Goal: Task Accomplishment & Management: Use online tool/utility

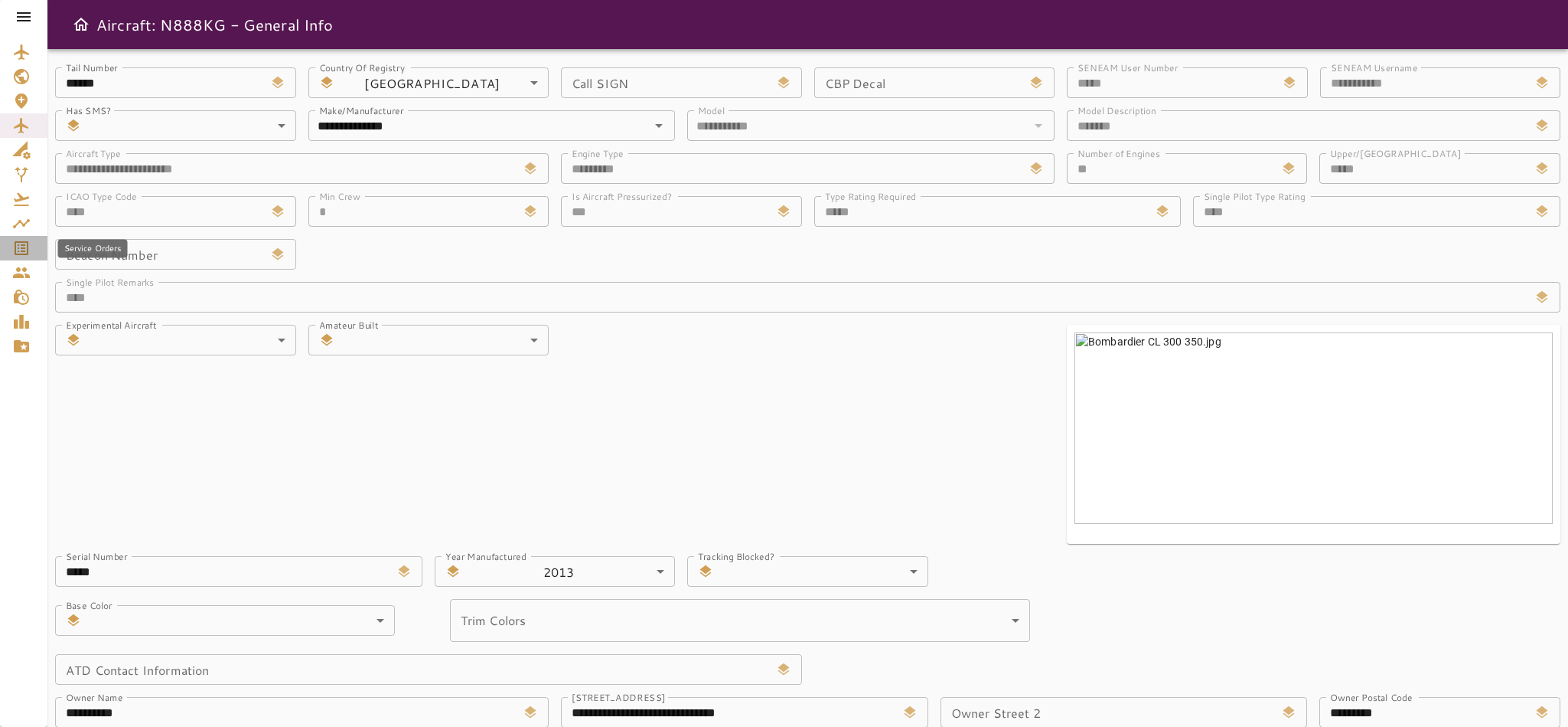
click at [17, 251] on icon "Service Orders" at bounding box center [21, 247] width 18 height 18
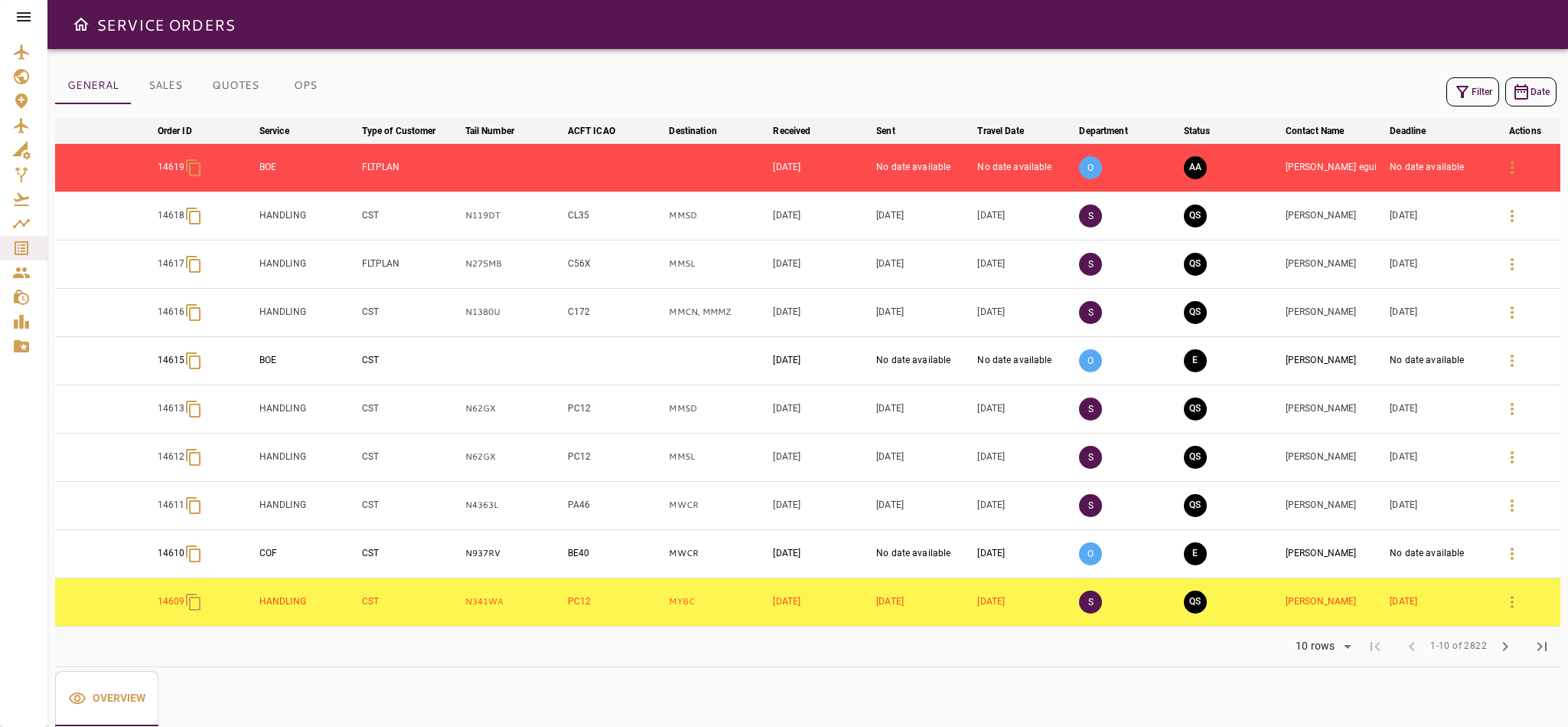
click at [1453, 82] on icon "button" at bounding box center [1462, 91] width 18 height 18
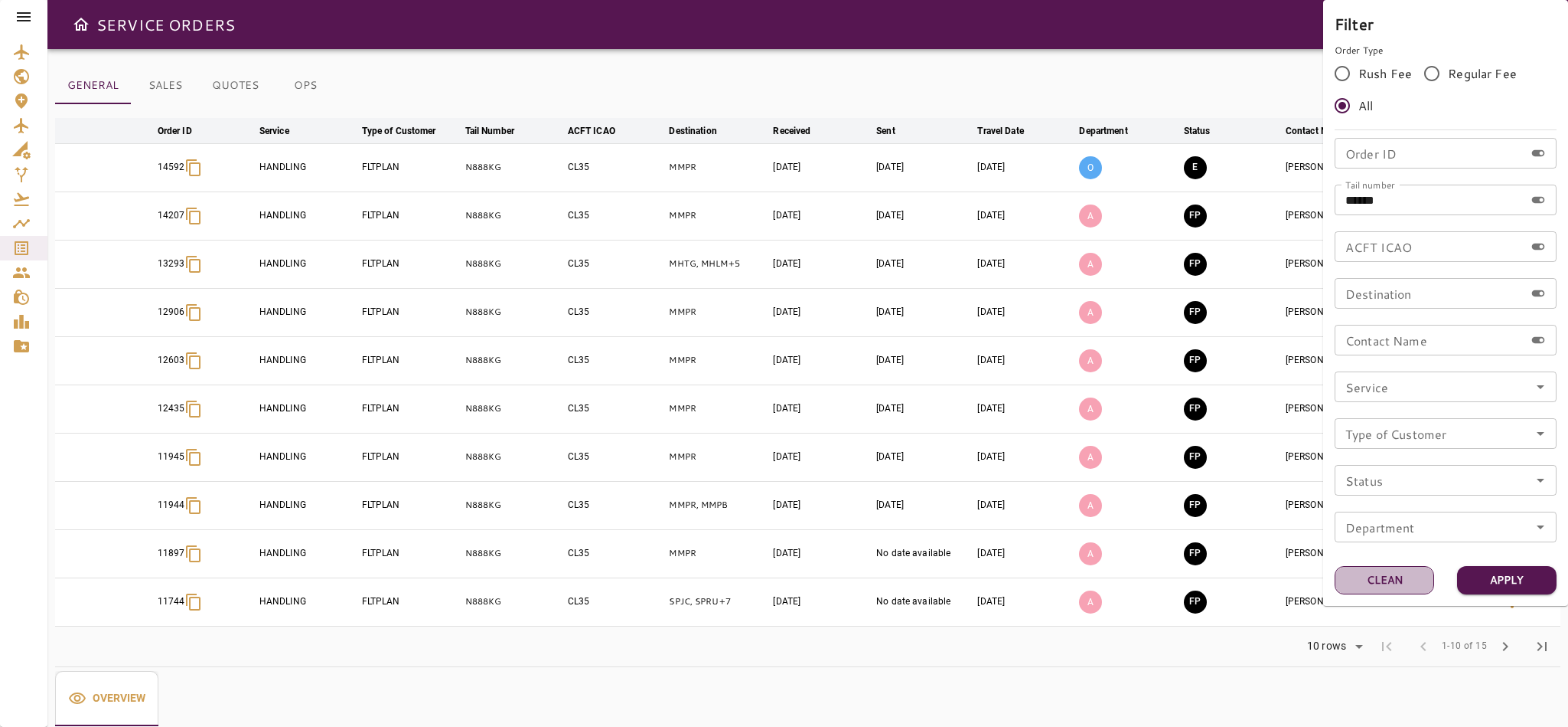
click at [1402, 572] on button "Clean" at bounding box center [1384, 580] width 100 height 29
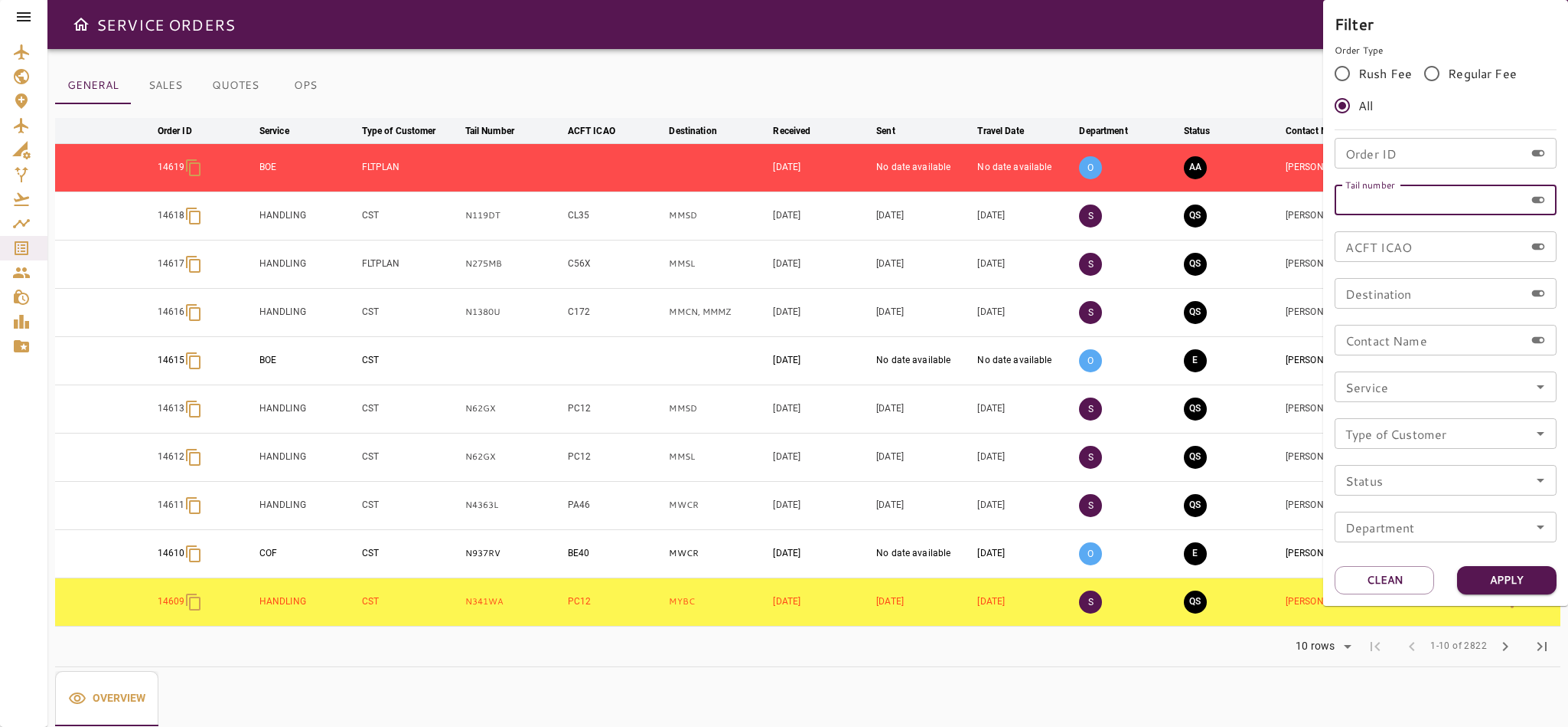
click at [1402, 204] on input "Tail number" at bounding box center [1429, 200] width 190 height 31
type input "******"
click at [1535, 568] on button "Apply" at bounding box center [1507, 580] width 100 height 29
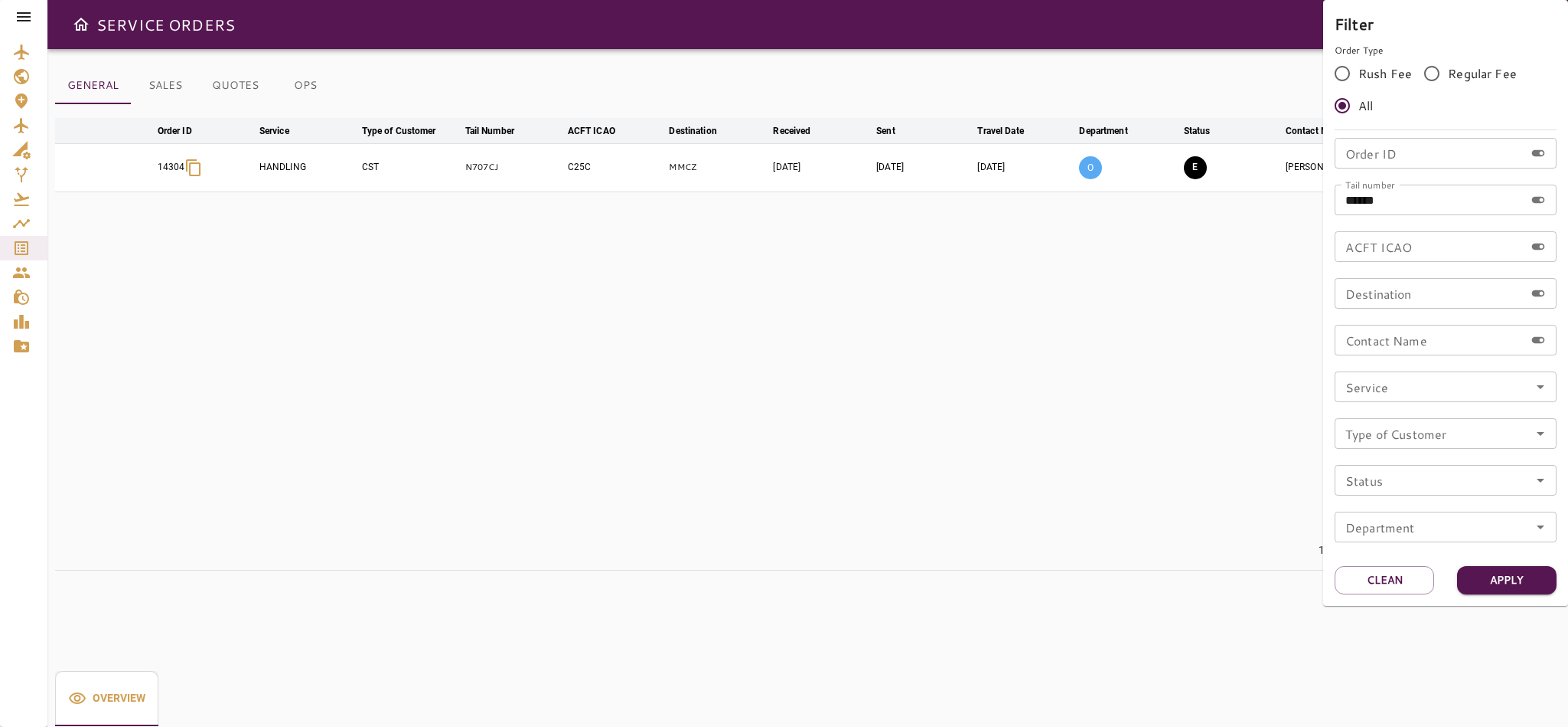
click at [1269, 363] on div at bounding box center [784, 363] width 1568 height 727
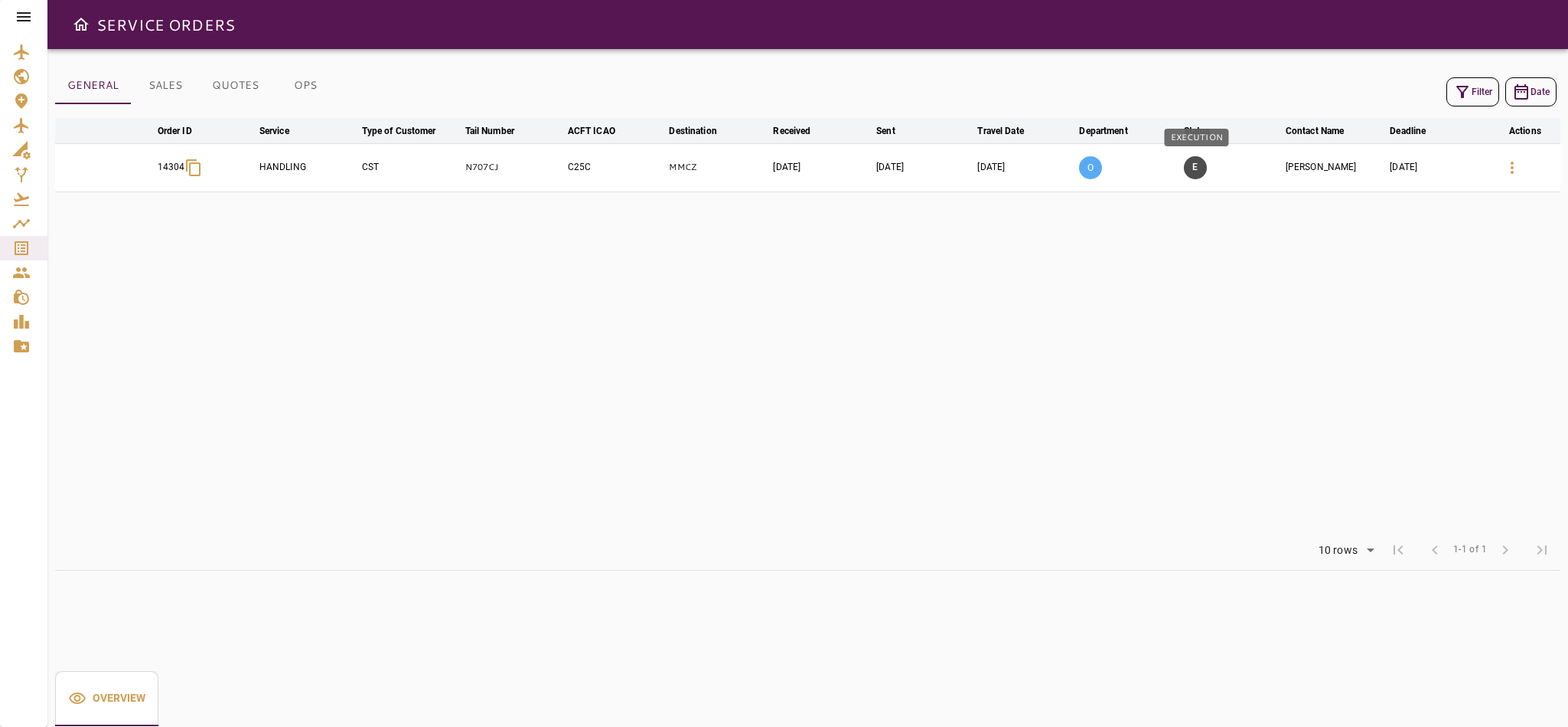
click at [1200, 170] on button "E" at bounding box center [1196, 168] width 23 height 23
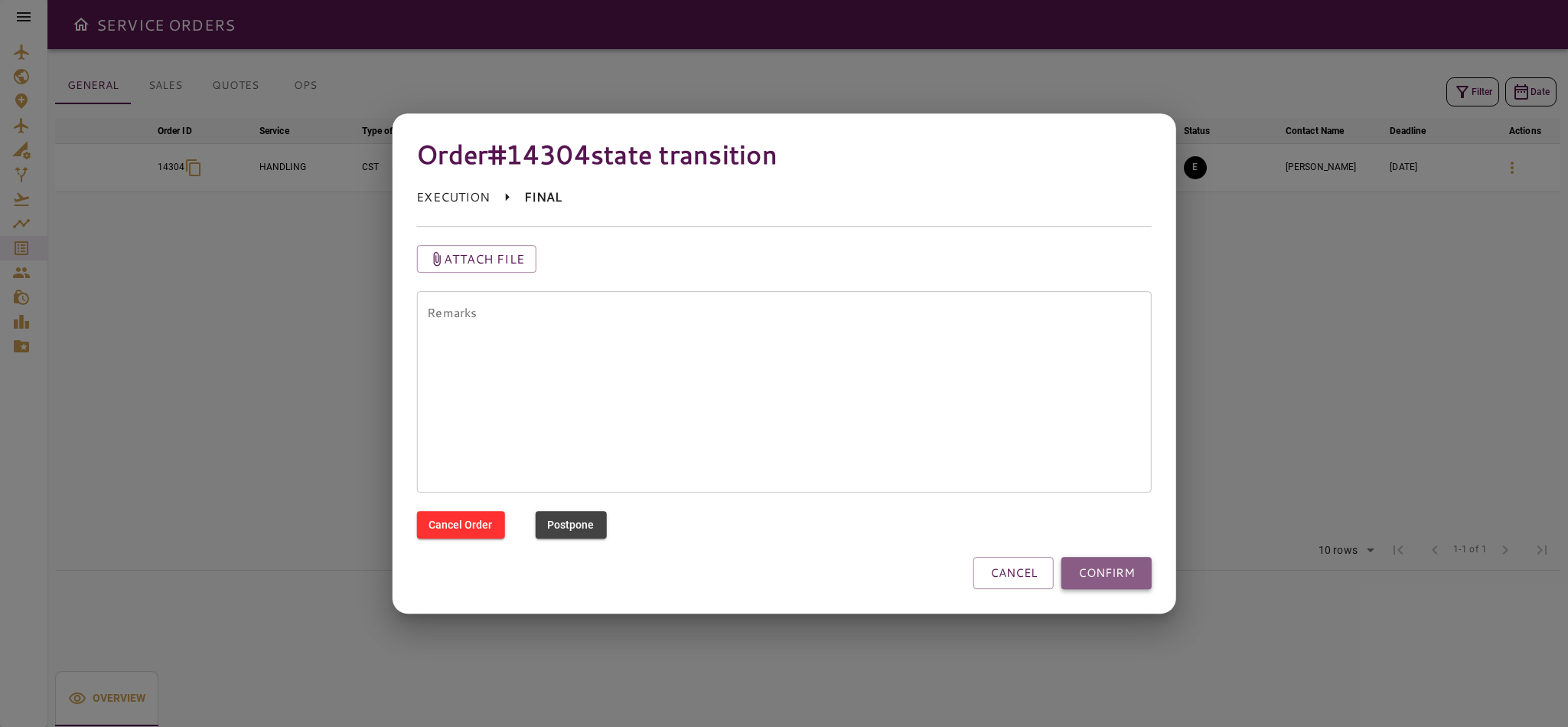
click at [1086, 567] on button "CONFIRM" at bounding box center [1107, 573] width 90 height 33
